Goal: Transaction & Acquisition: Purchase product/service

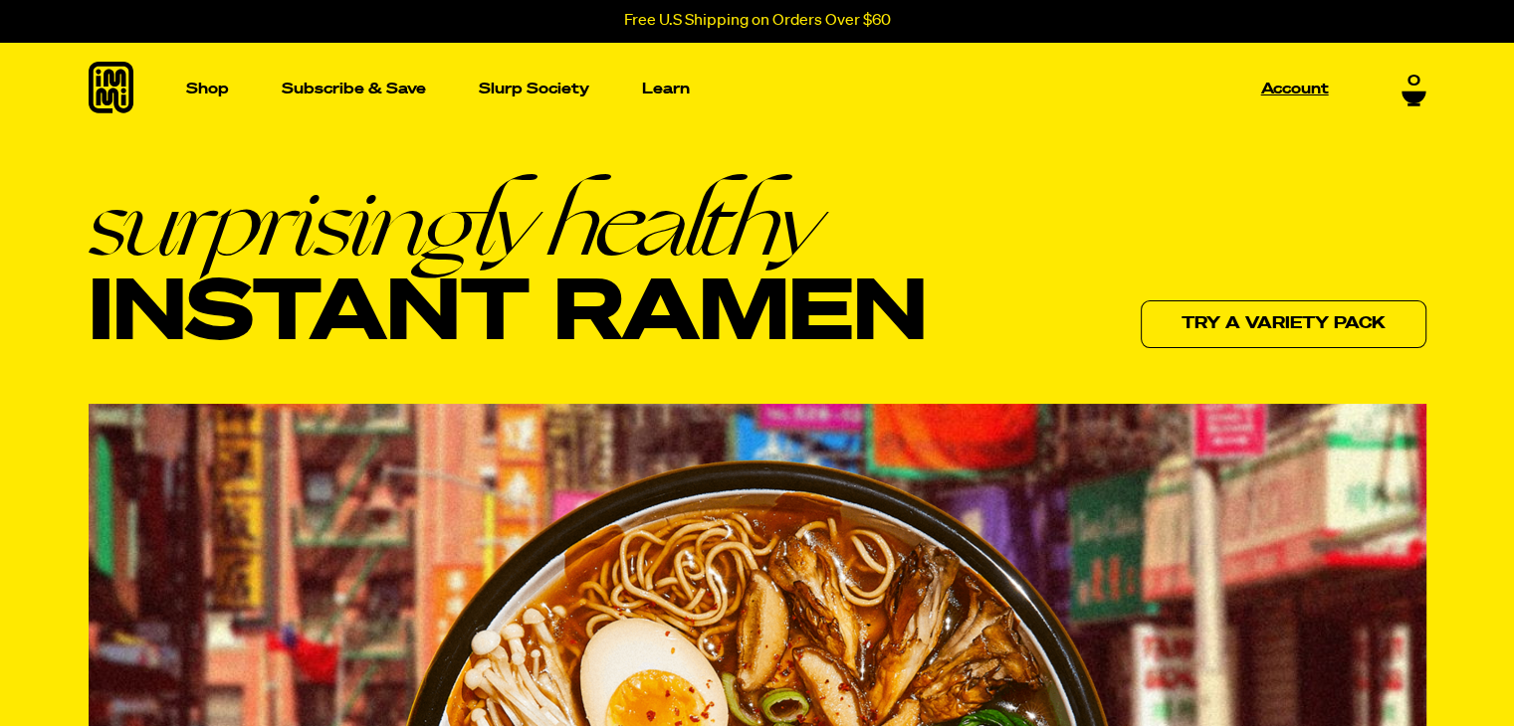
click at [1301, 90] on p "Account" at bounding box center [1295, 89] width 68 height 15
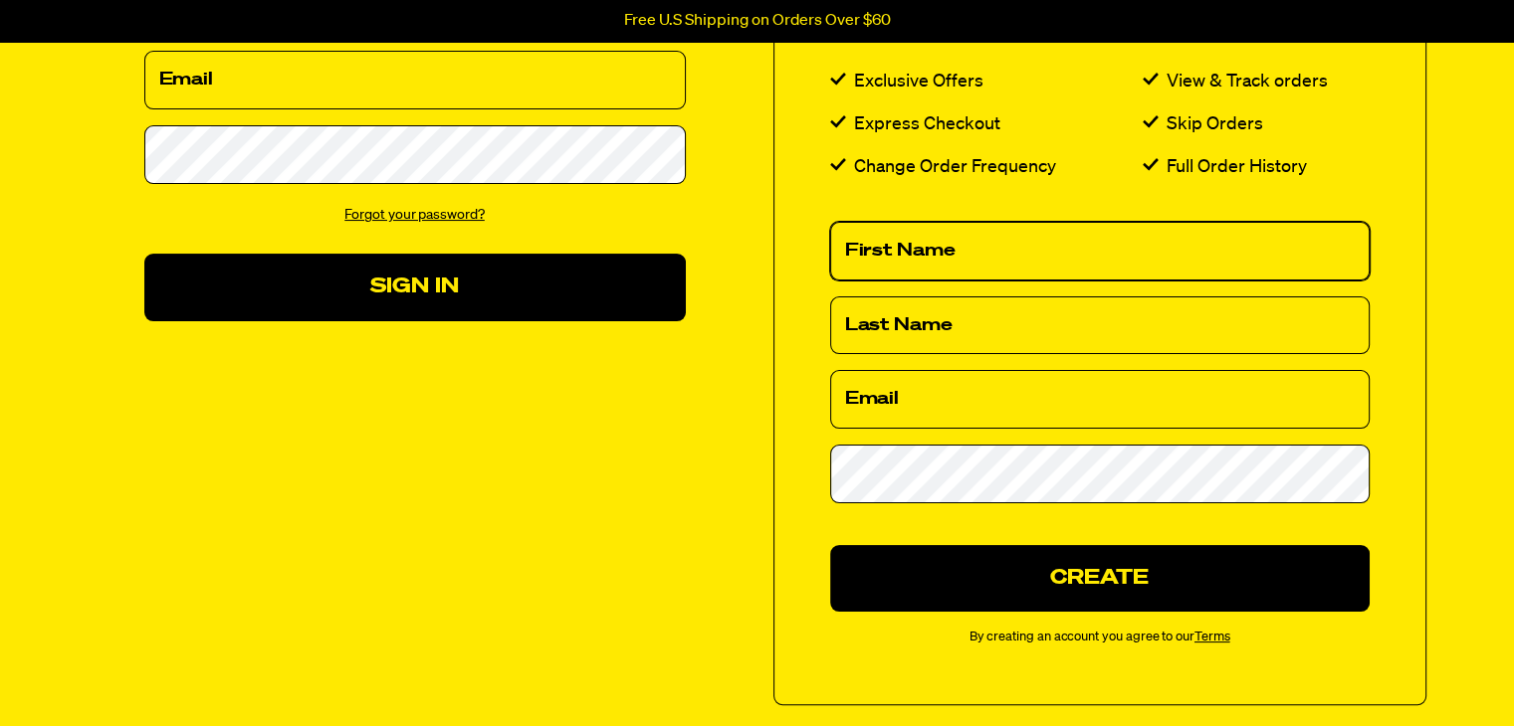
click at [896, 244] on input "First Name" at bounding box center [1099, 251] width 539 height 59
type input "Karen"
type input "Cummins"
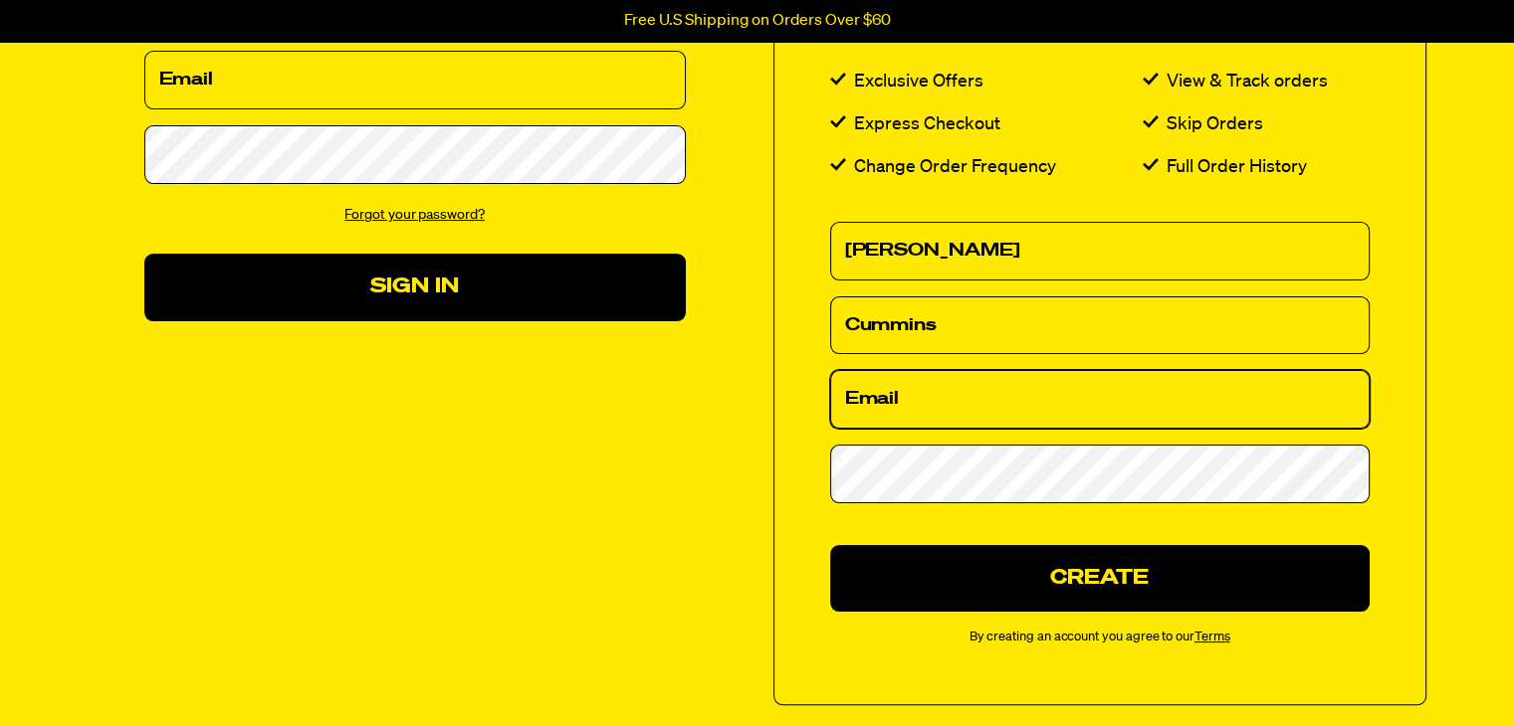
type input "kcumminsranch@gmail.com"
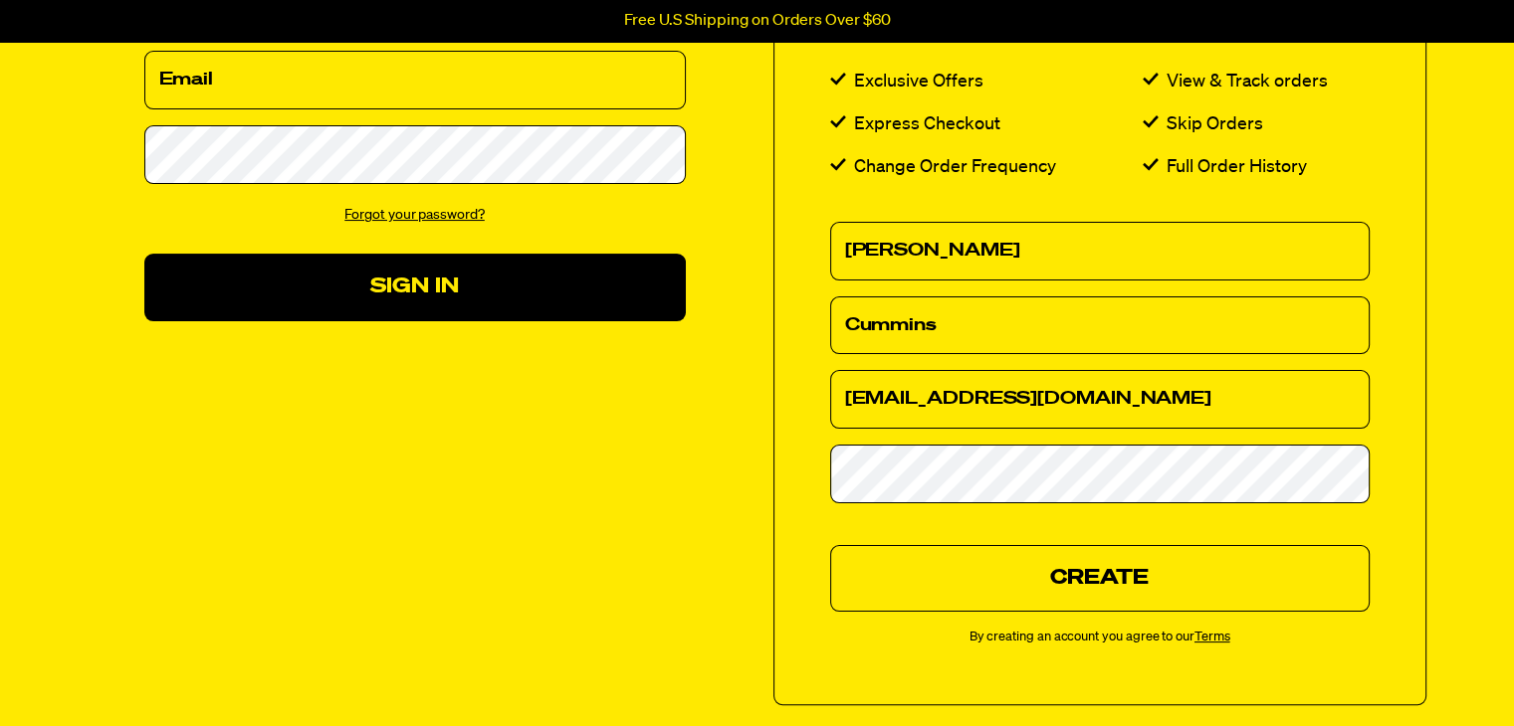
click at [954, 590] on button "Create" at bounding box center [1099, 578] width 539 height 67
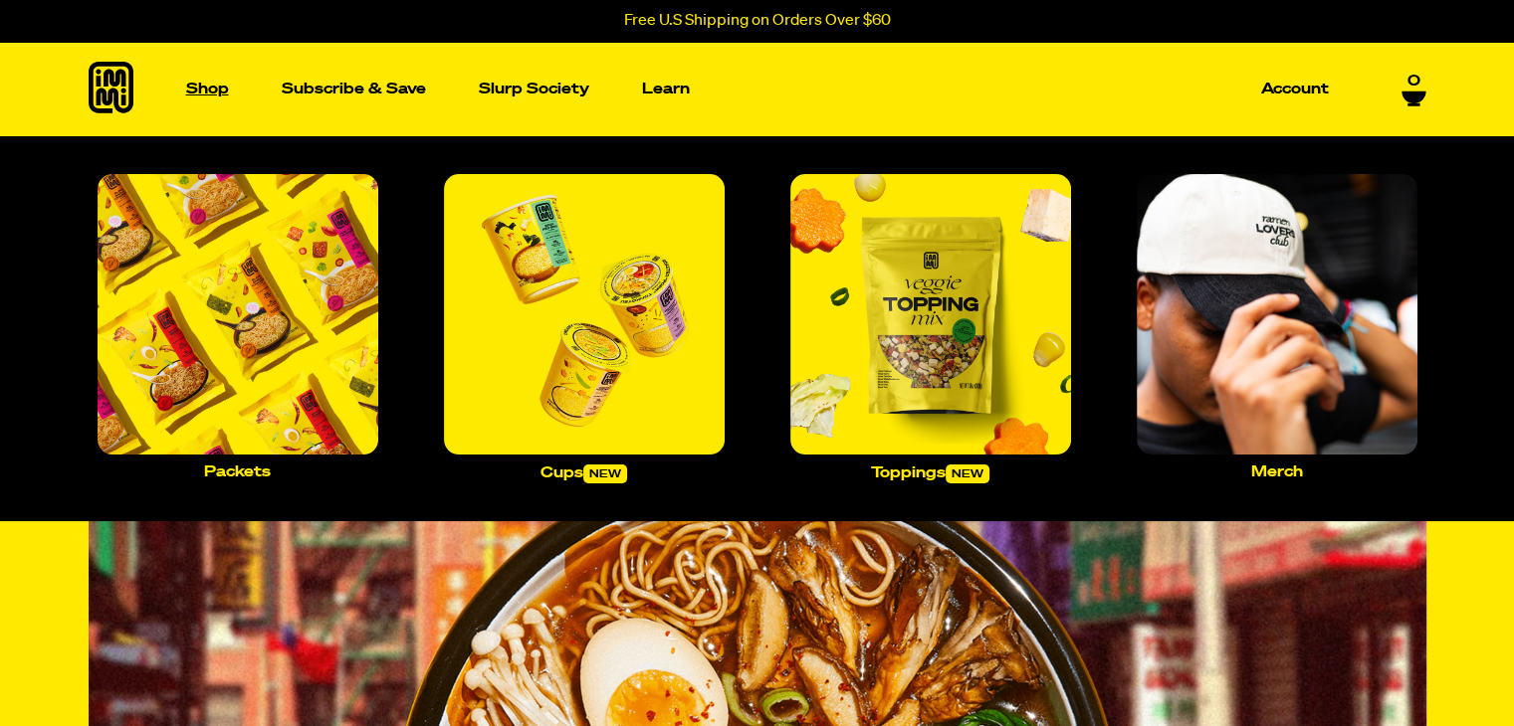
click at [215, 92] on p "Shop" at bounding box center [207, 89] width 43 height 15
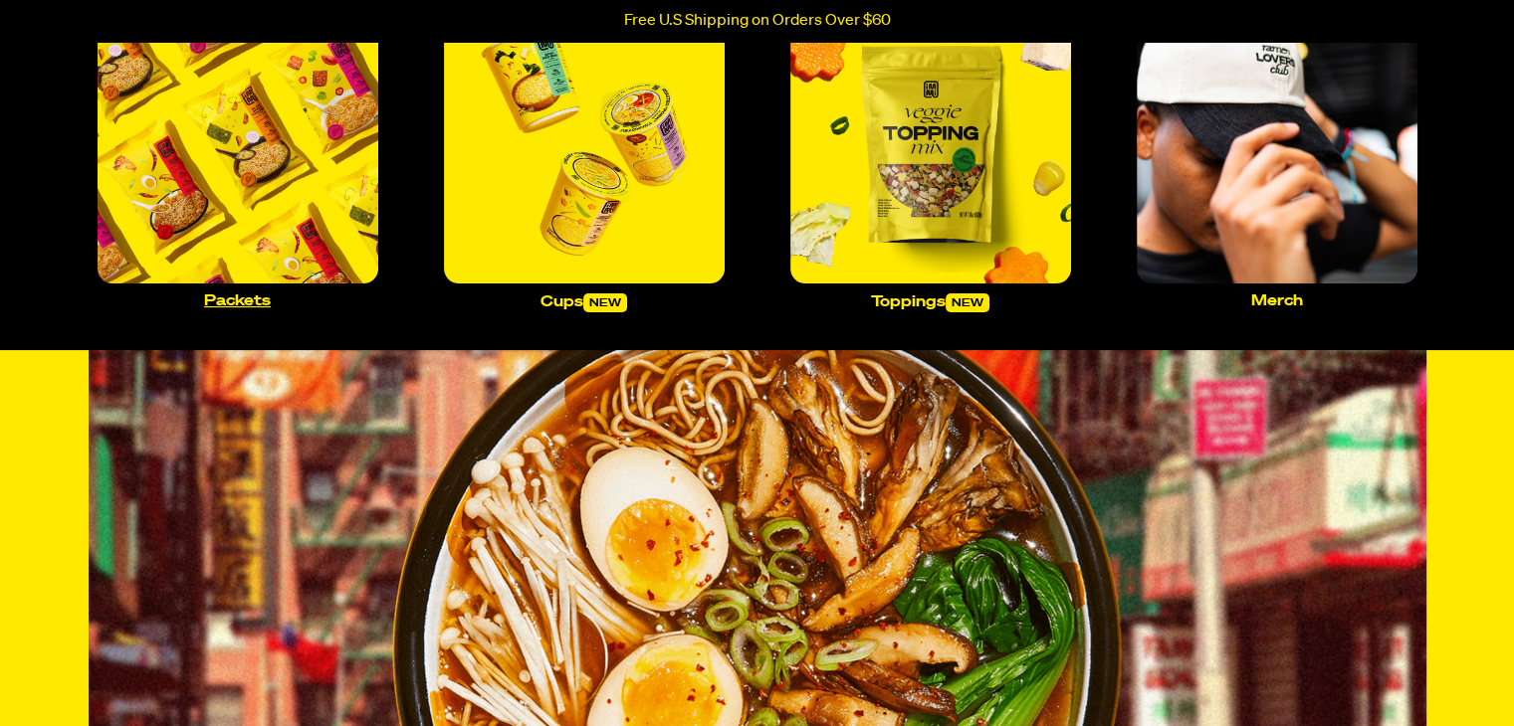
scroll to position [171, 0]
click at [248, 299] on p "Packets" at bounding box center [237, 301] width 67 height 15
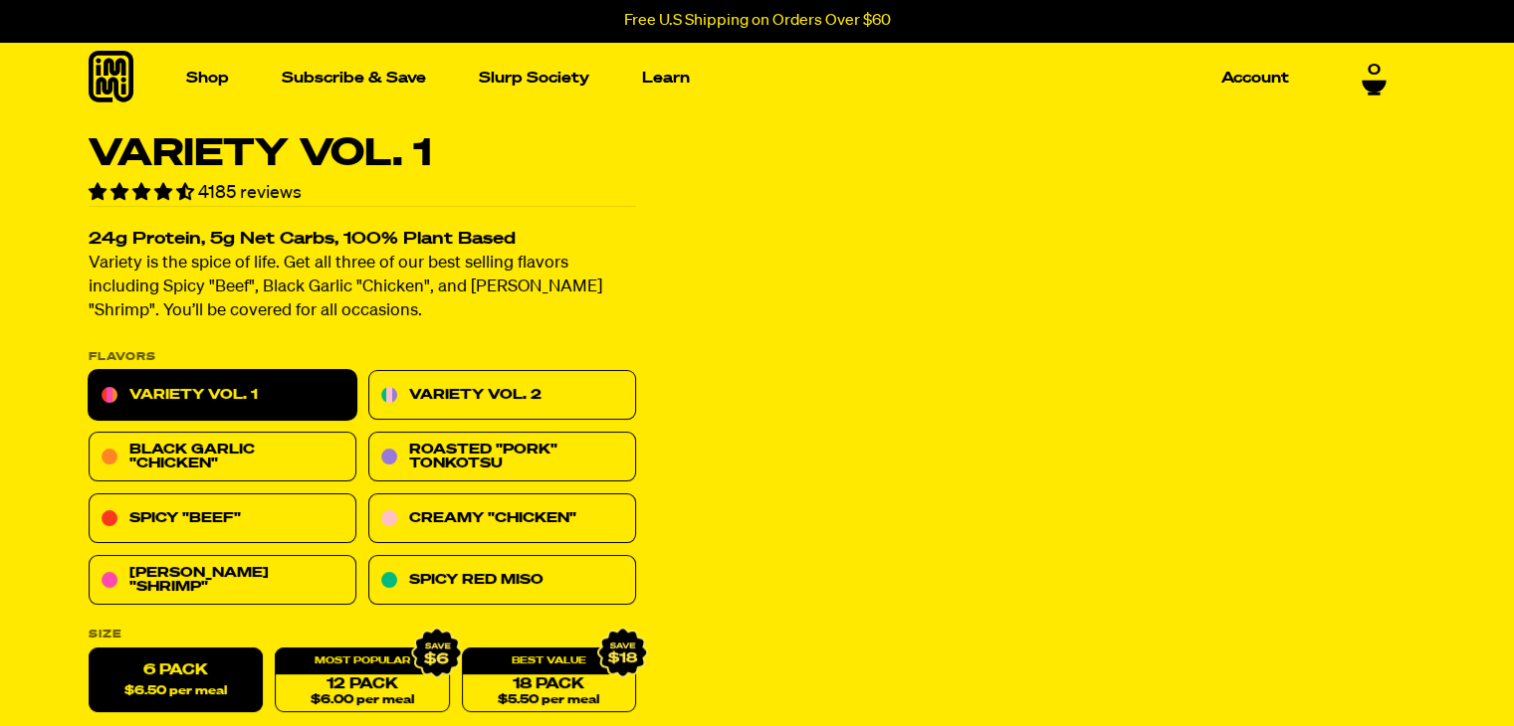
scroll to position [187, 0]
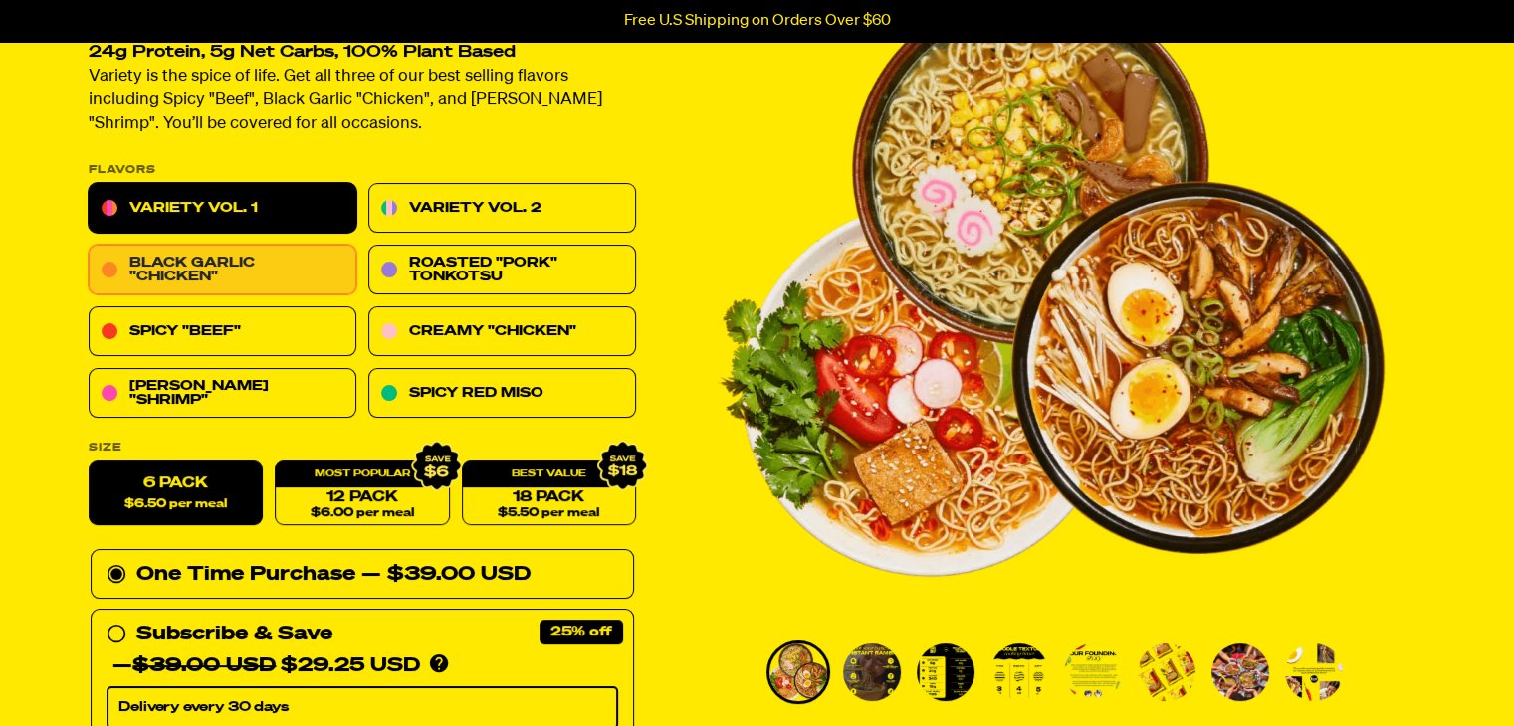
click at [147, 277] on link "Black Garlic "Chicken"" at bounding box center [223, 271] width 268 height 50
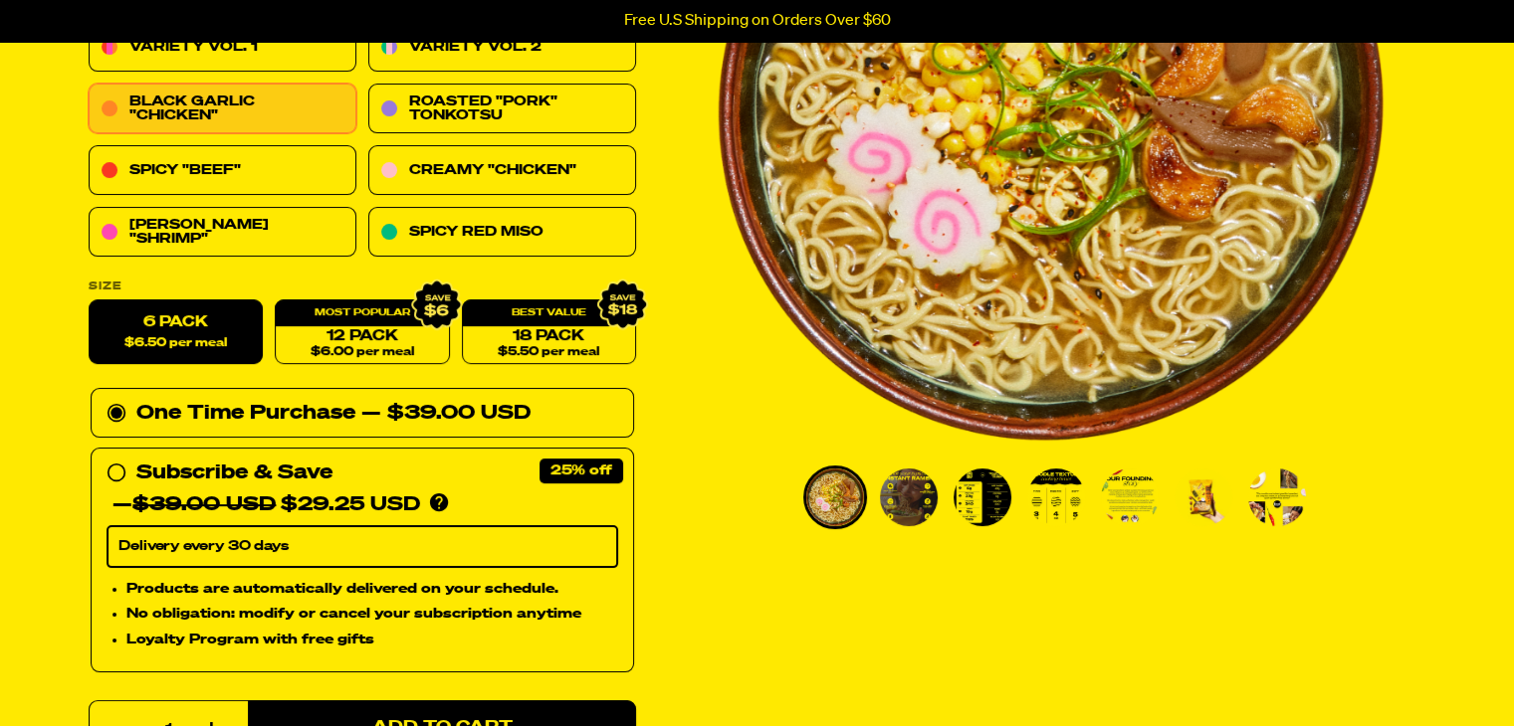
scroll to position [370, 0]
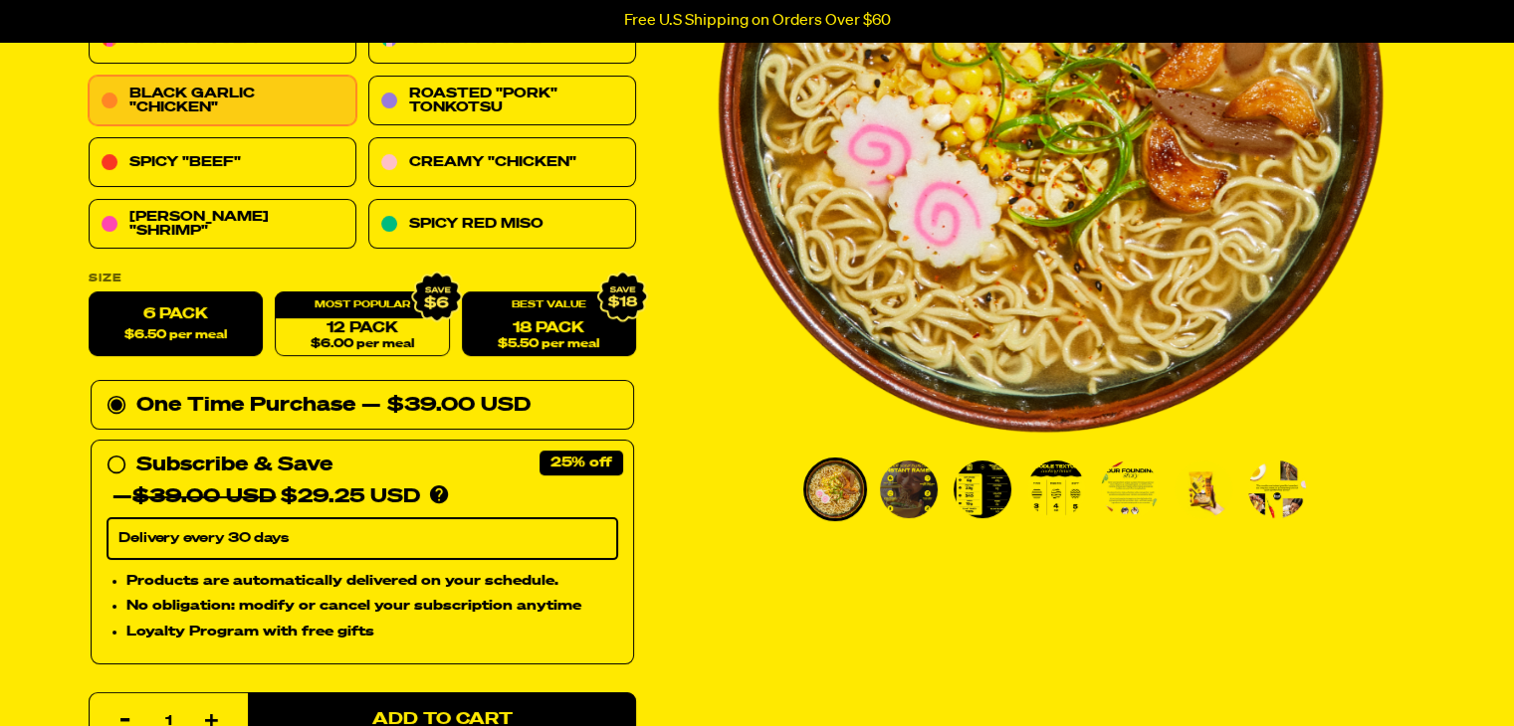
click at [533, 333] on link "18 Pack $5.50 per meal" at bounding box center [548, 325] width 174 height 65
radio input "false"
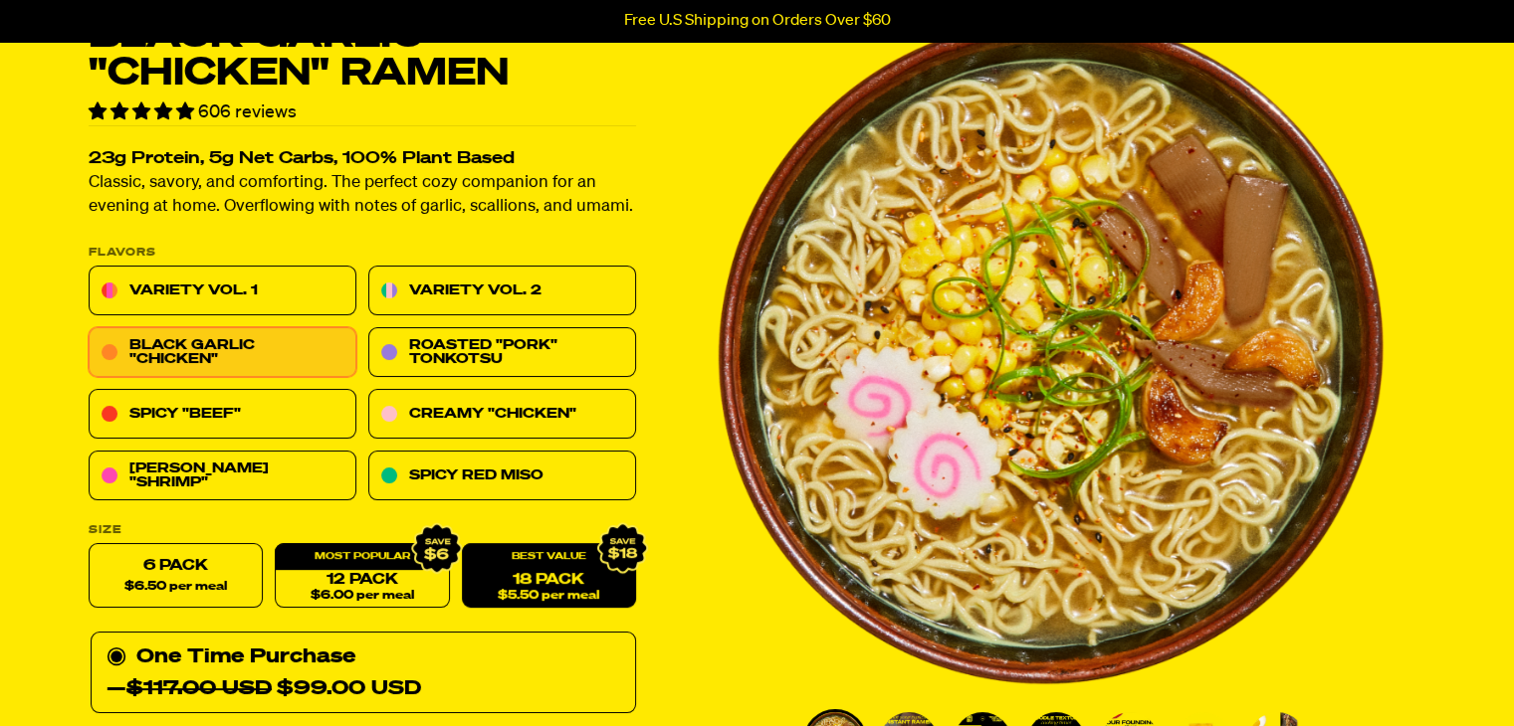
scroll to position [115, 0]
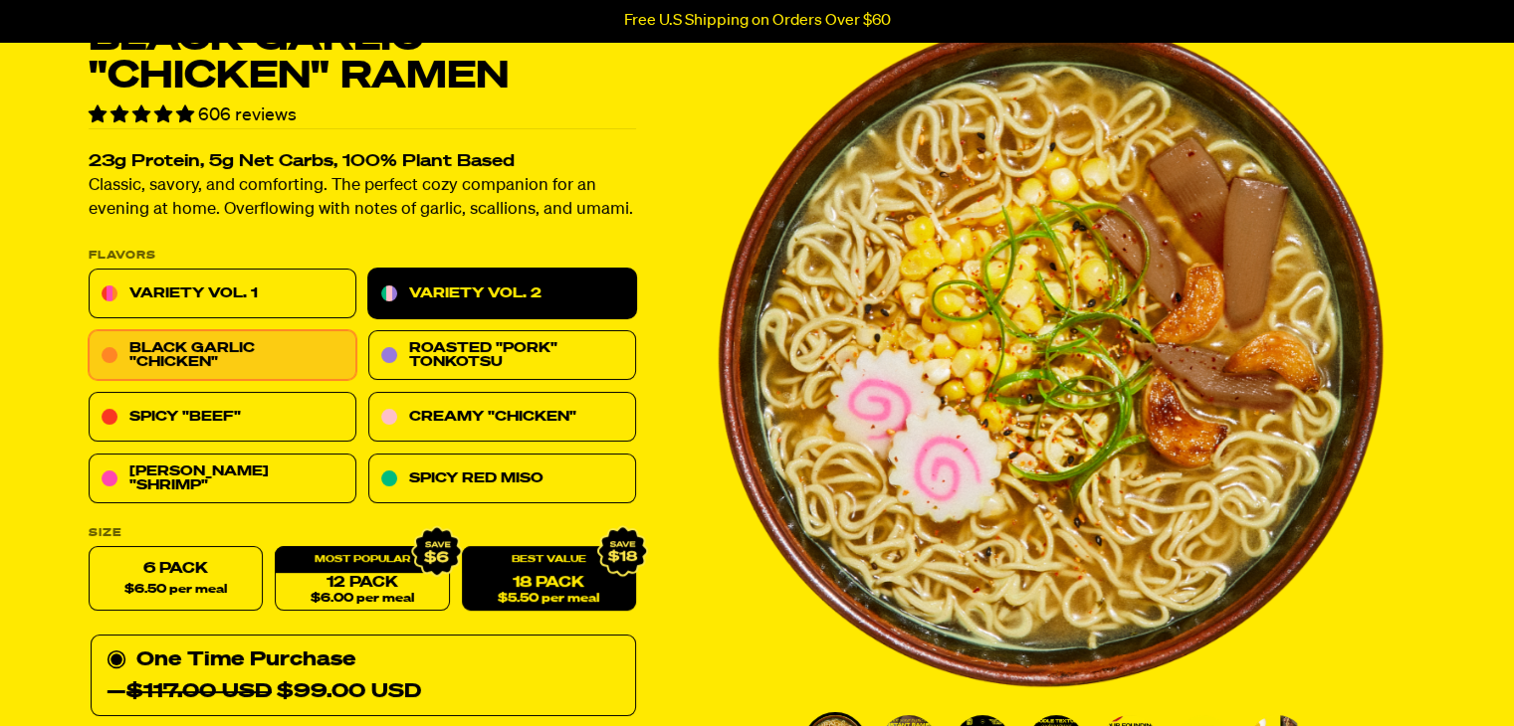
click at [472, 290] on link "Variety Vol. 2" at bounding box center [502, 295] width 268 height 50
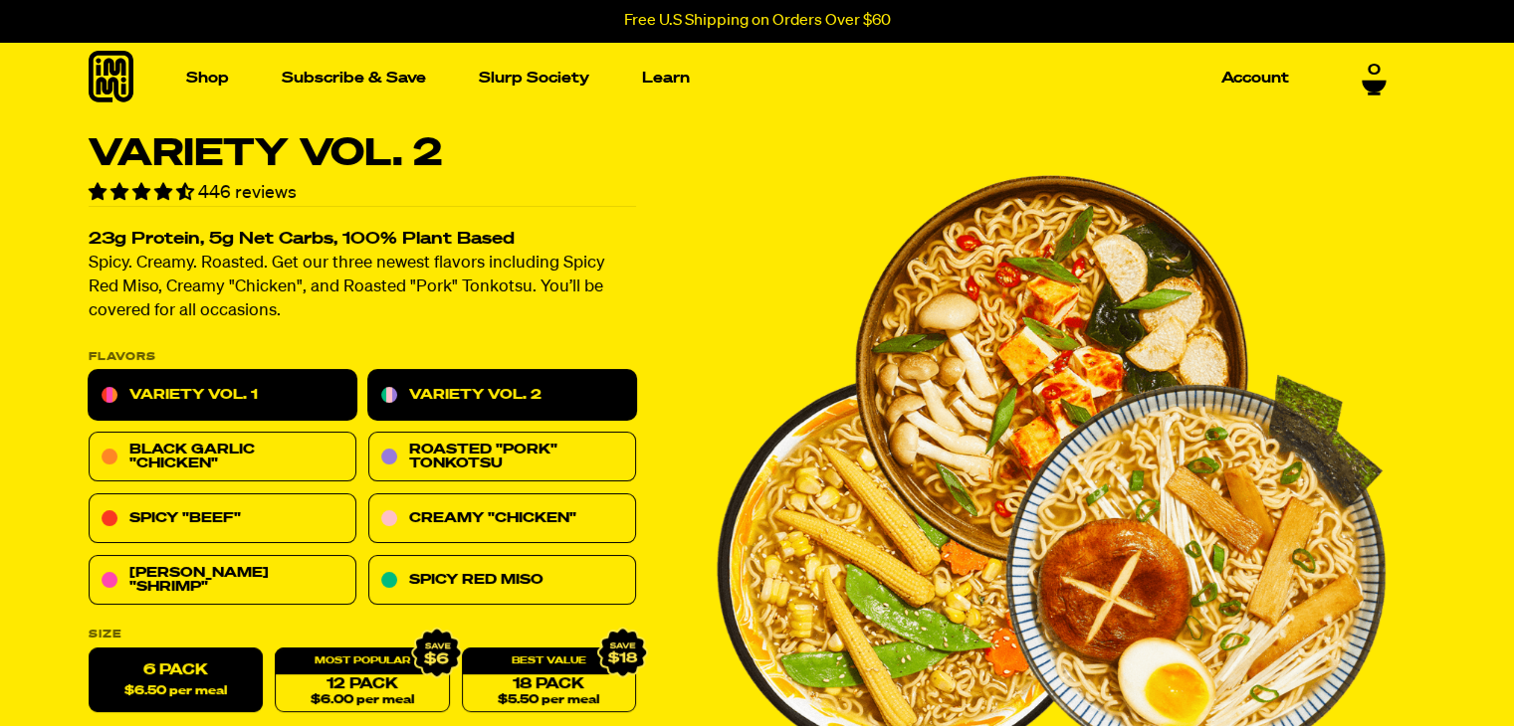
click at [165, 410] on link "Variety Vol. 1" at bounding box center [223, 396] width 268 height 50
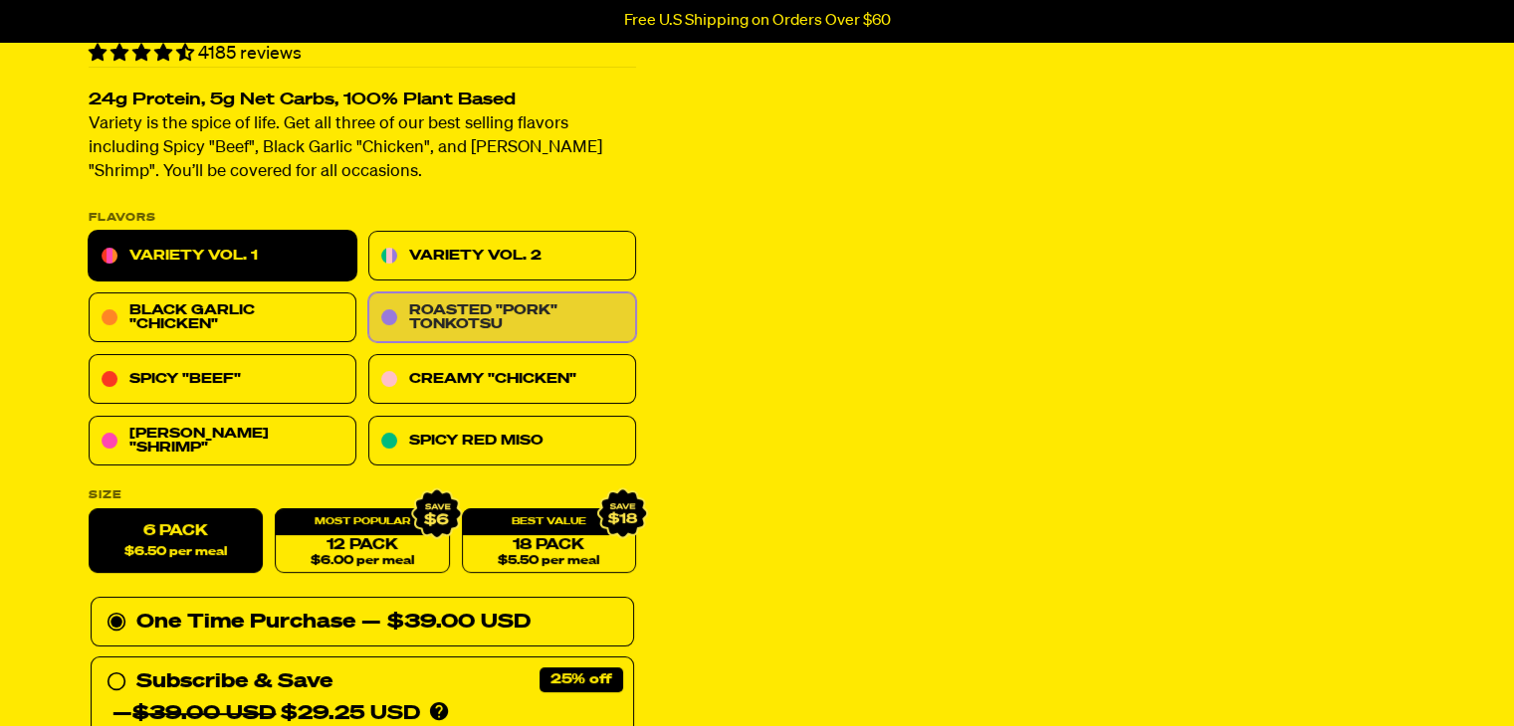
scroll to position [179, 0]
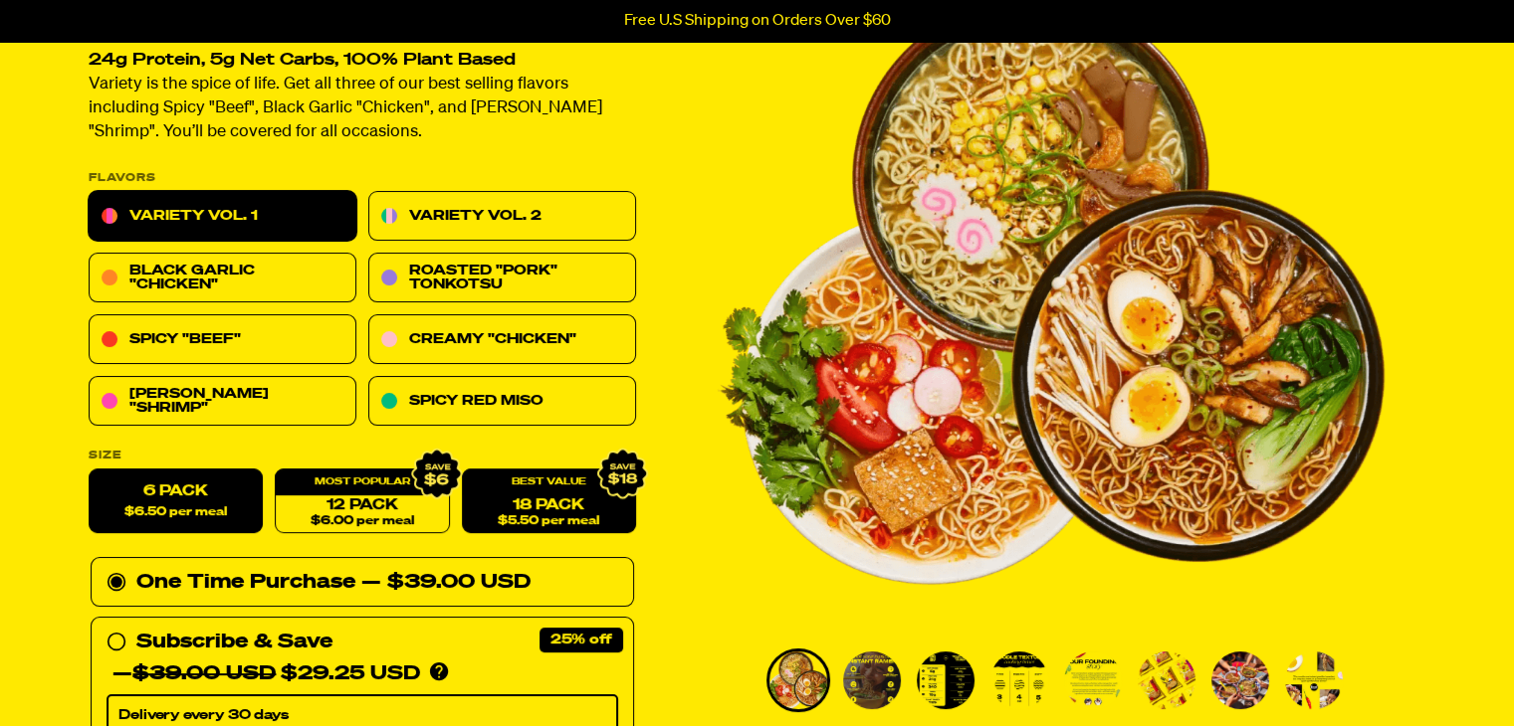
click at [507, 501] on link "18 Pack $5.50 per meal" at bounding box center [548, 502] width 174 height 65
radio input "false"
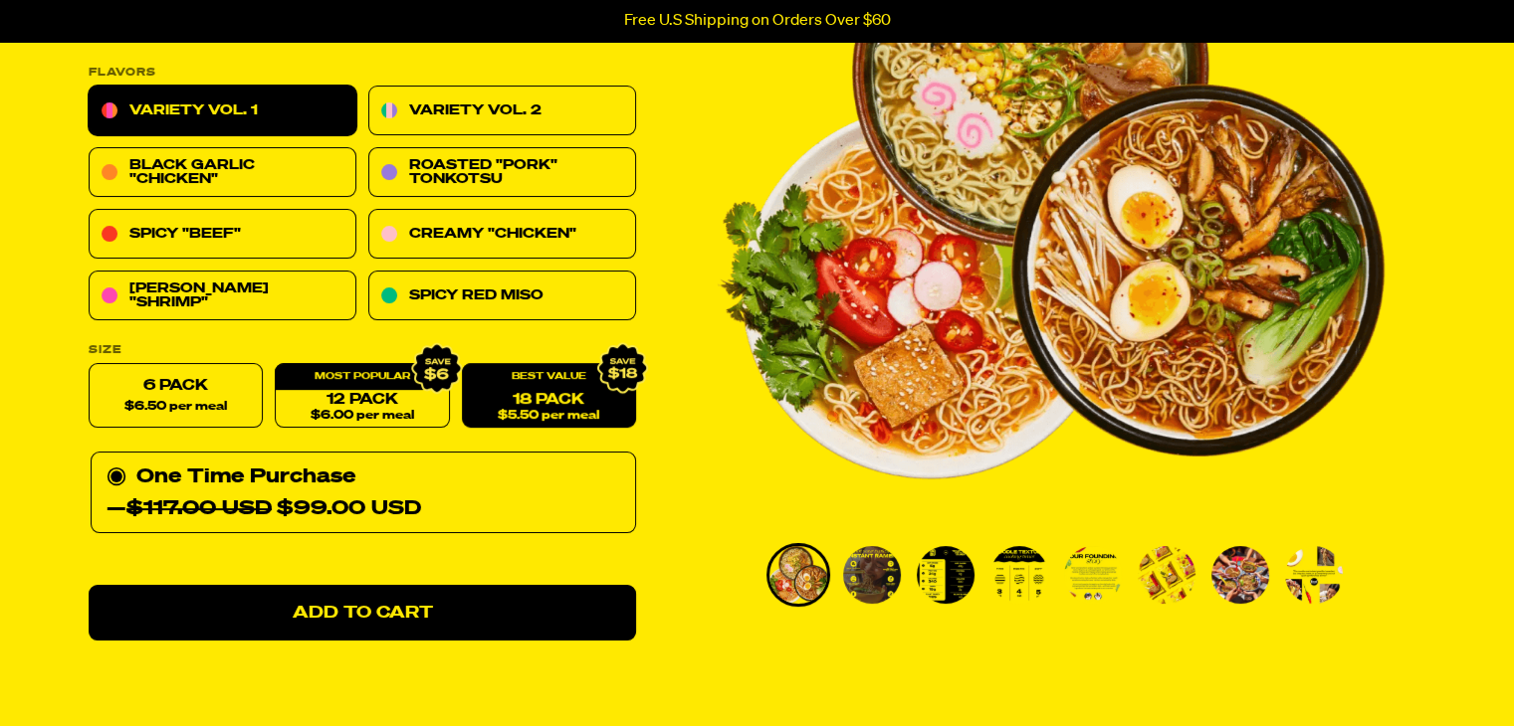
scroll to position [283, 0]
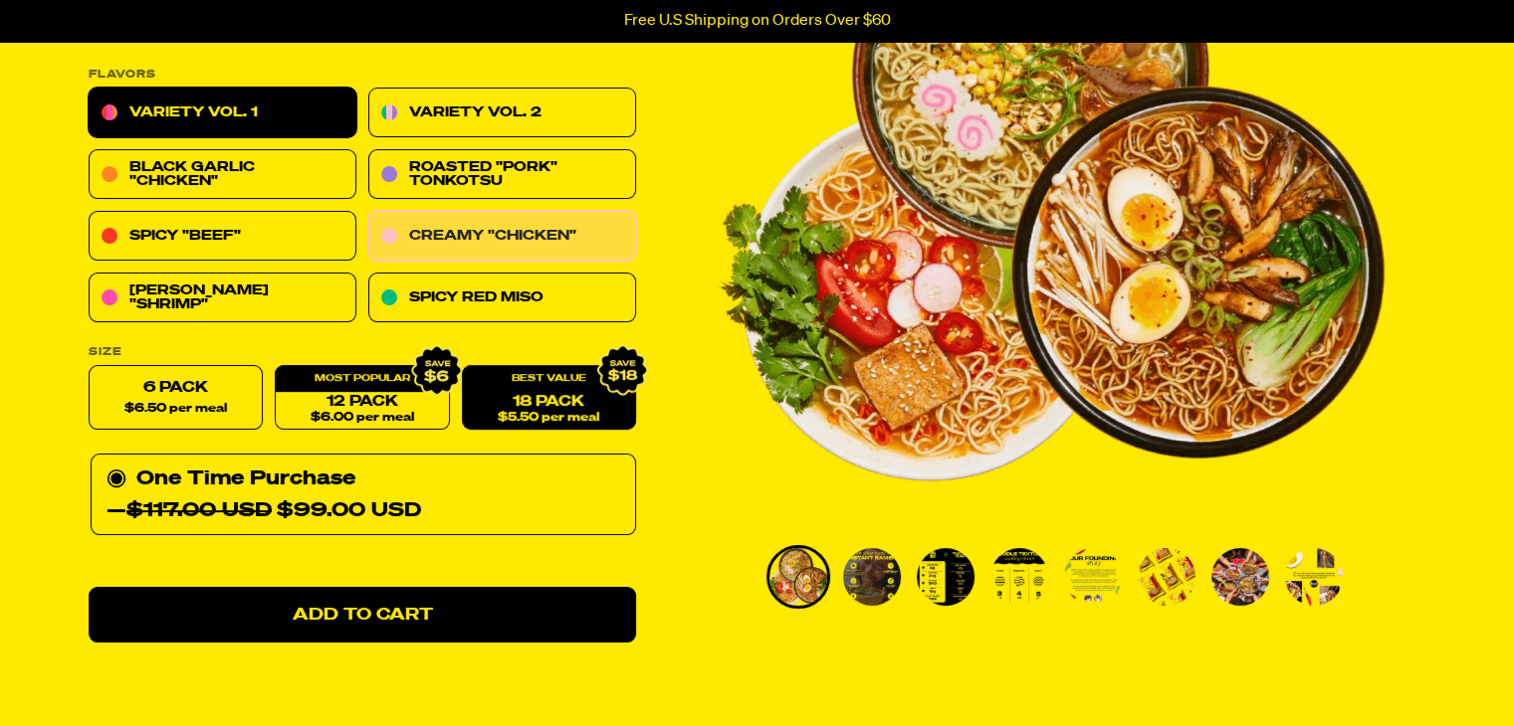
click at [434, 236] on link "Creamy "Chicken"" at bounding box center [502, 237] width 268 height 50
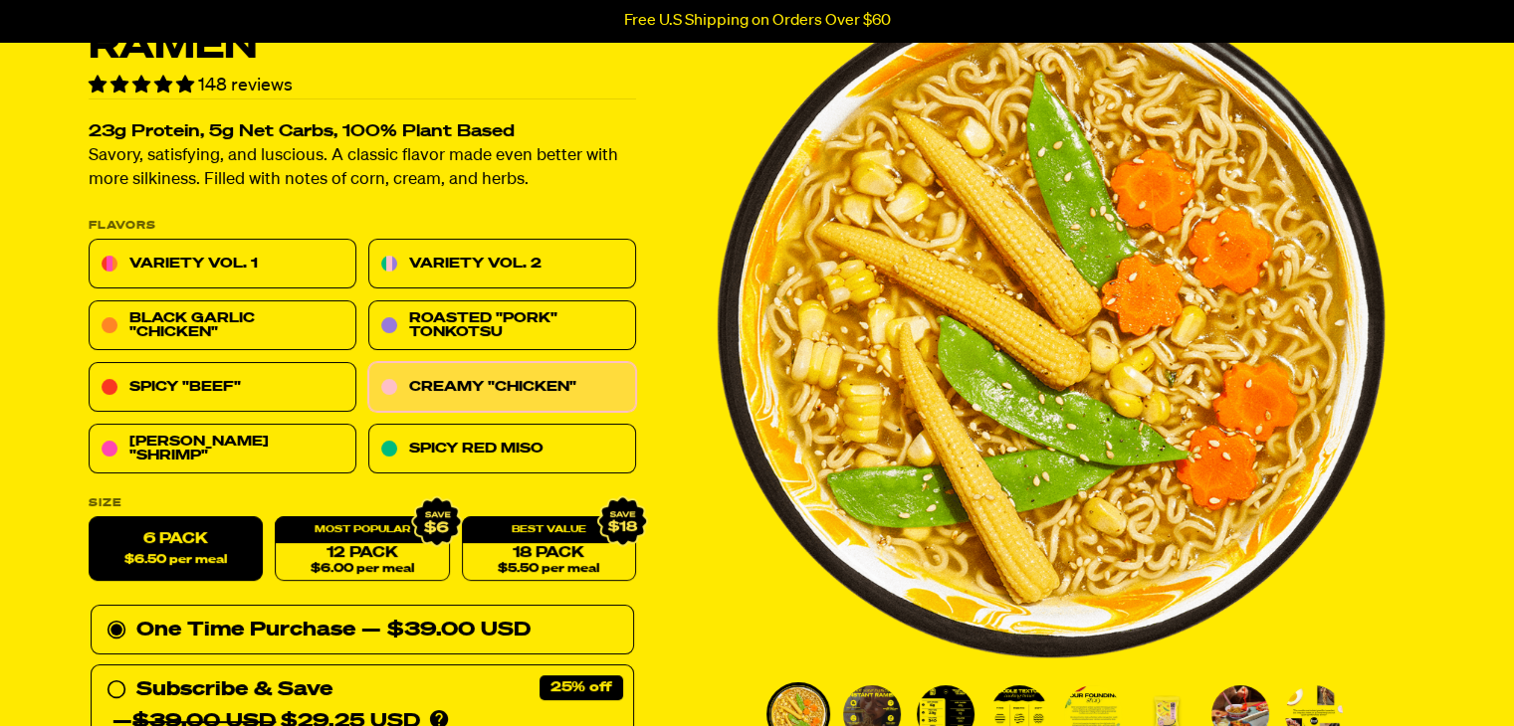
scroll to position [262, 0]
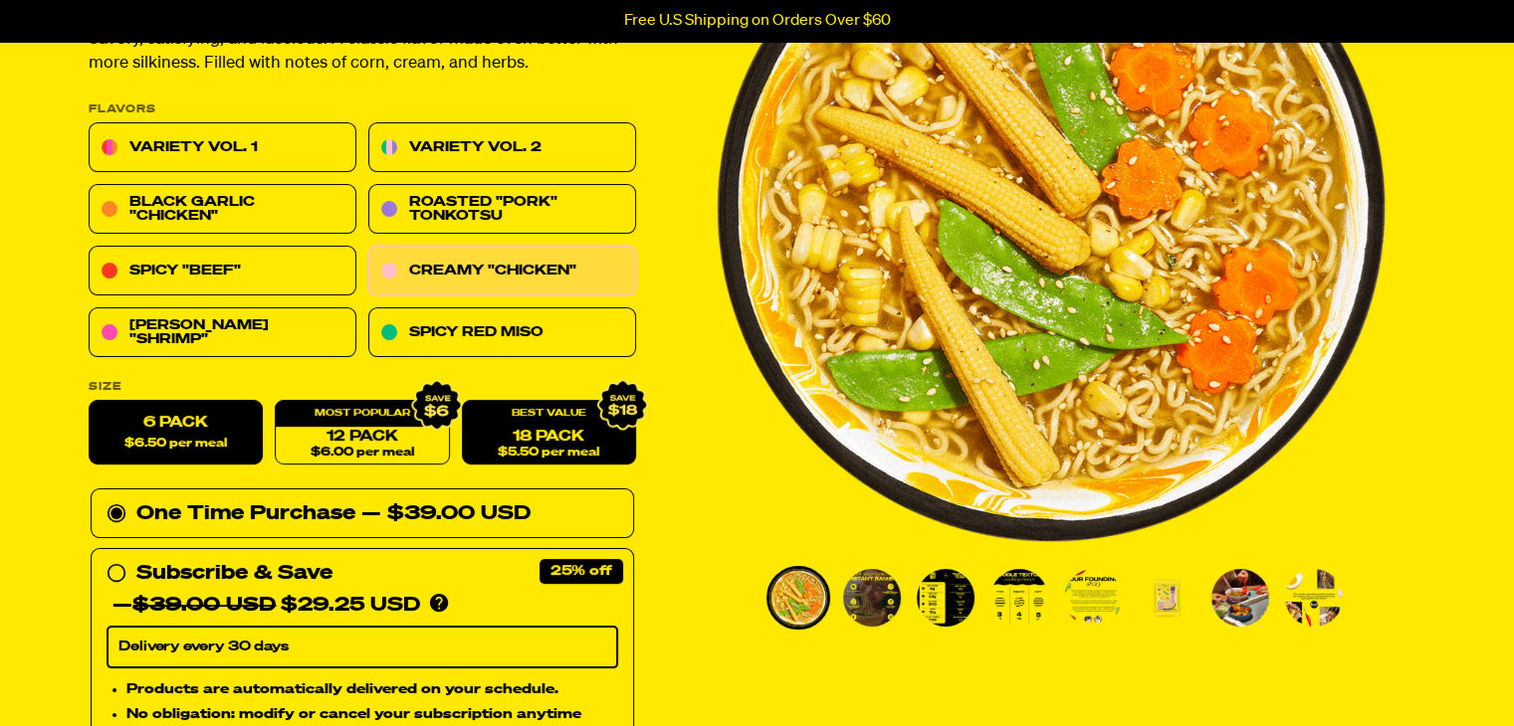
click at [521, 433] on link "18 Pack $5.50 per meal" at bounding box center [548, 433] width 174 height 65
radio input "false"
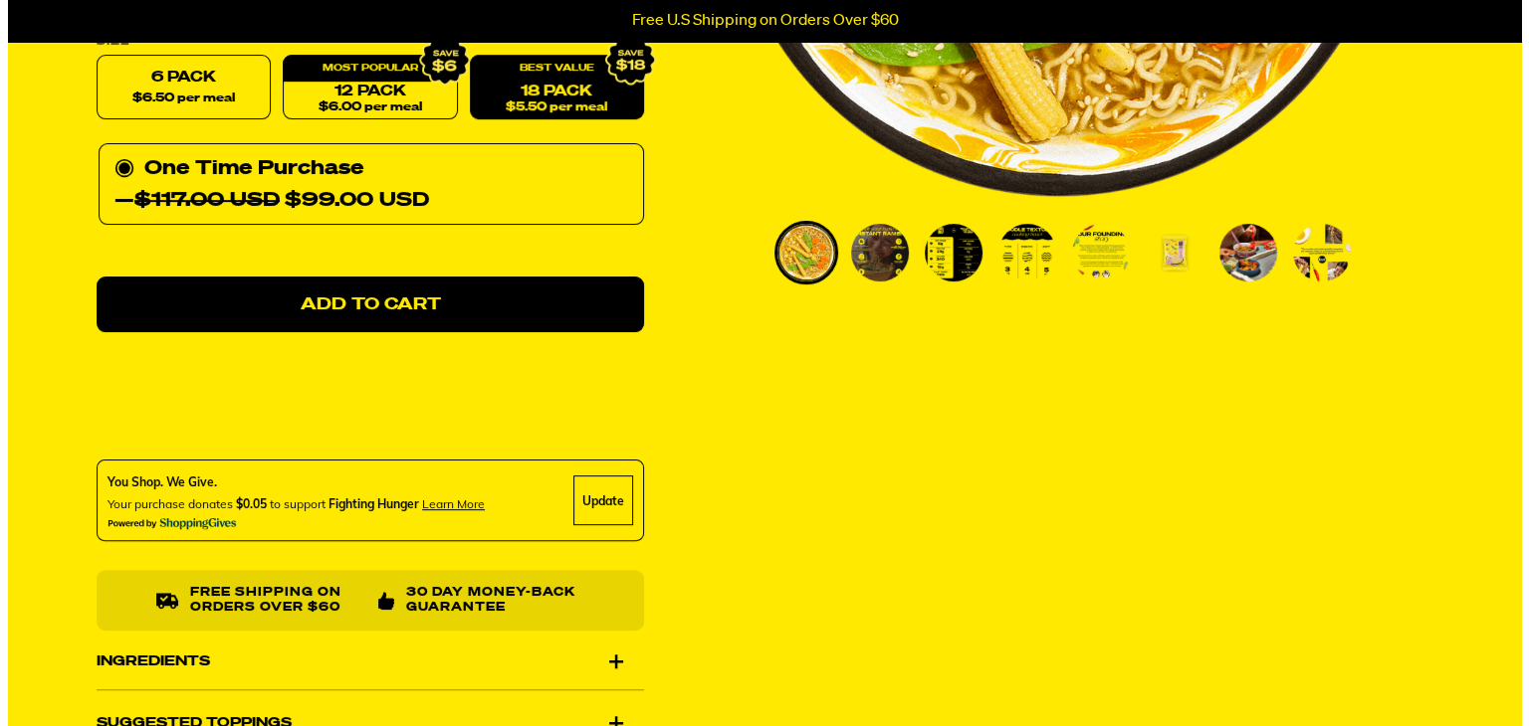
scroll to position [599, 0]
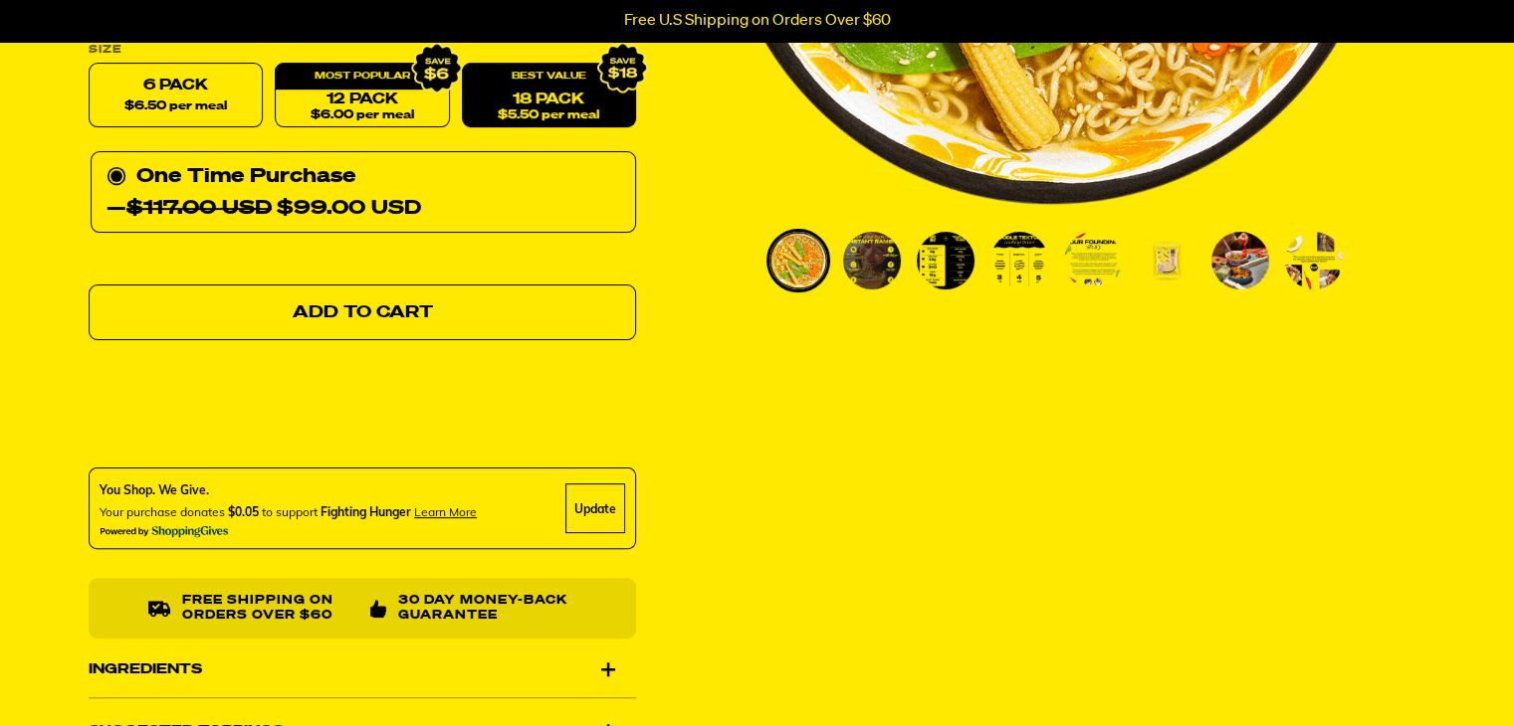
click at [455, 309] on link "Add to Cart" at bounding box center [362, 314] width 547 height 56
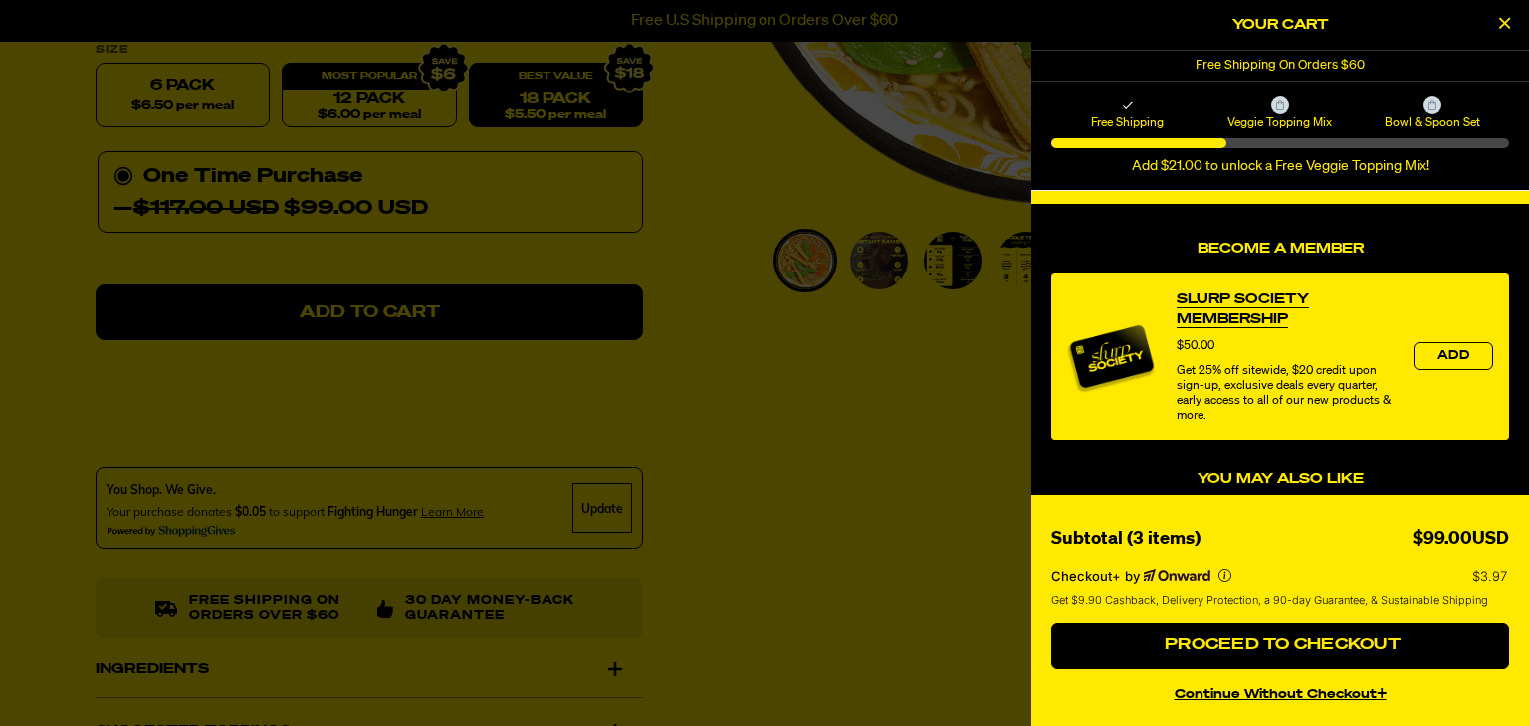
scroll to position [173, 0]
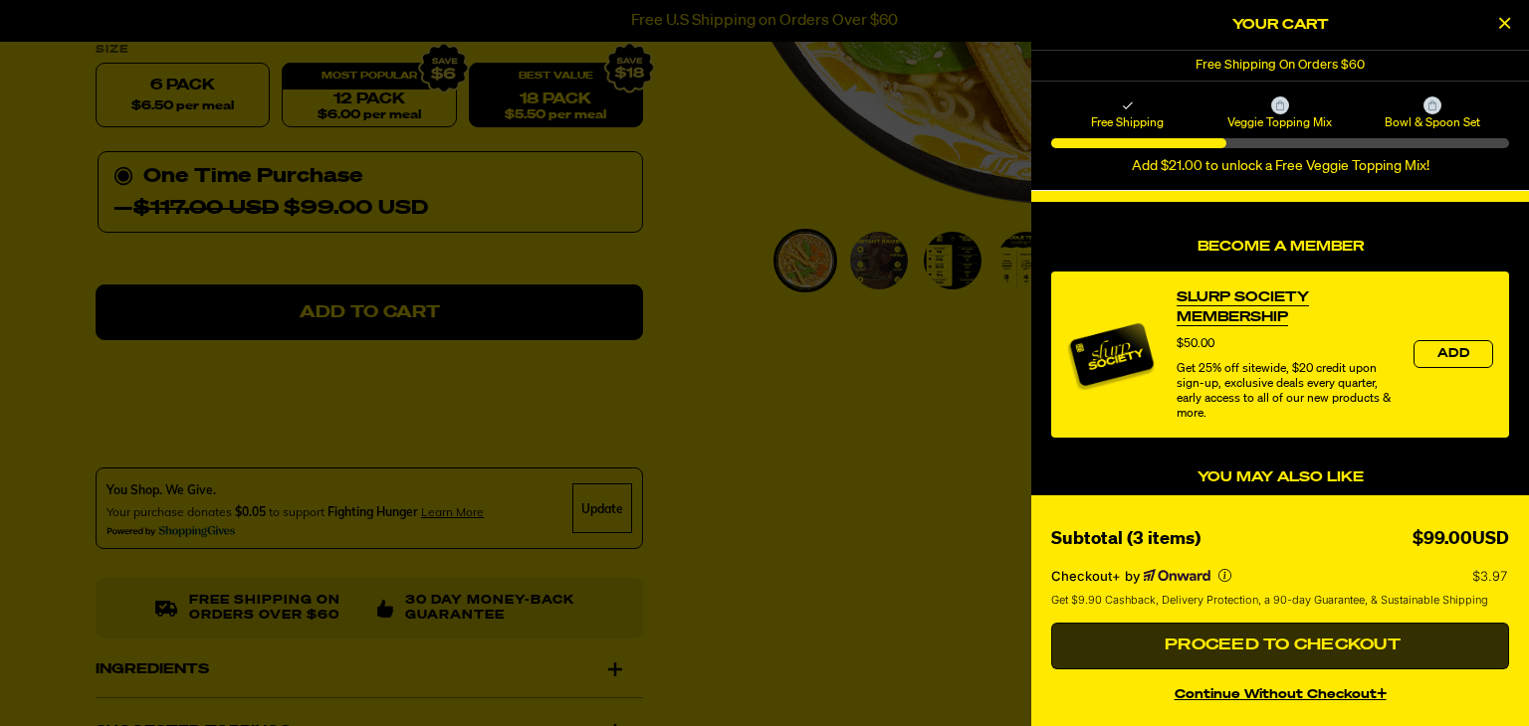
click at [1152, 642] on button "Proceed to Checkout" at bounding box center [1280, 647] width 458 height 48
